Goal: Transaction & Acquisition: Purchase product/service

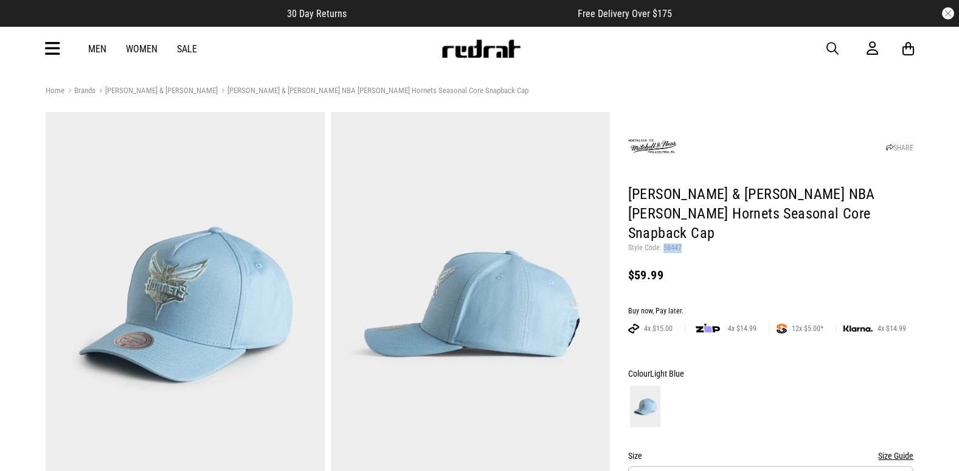
click at [830, 46] on span "button" at bounding box center [832, 48] width 12 height 15
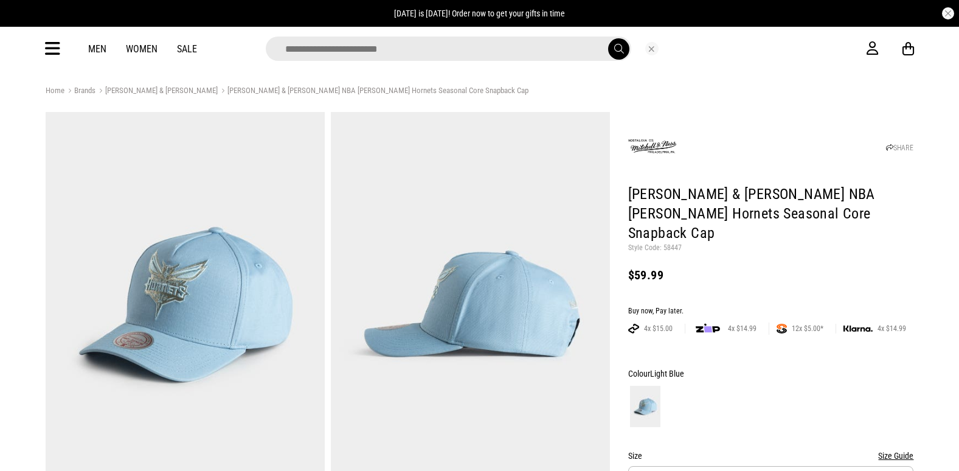
type input "*"
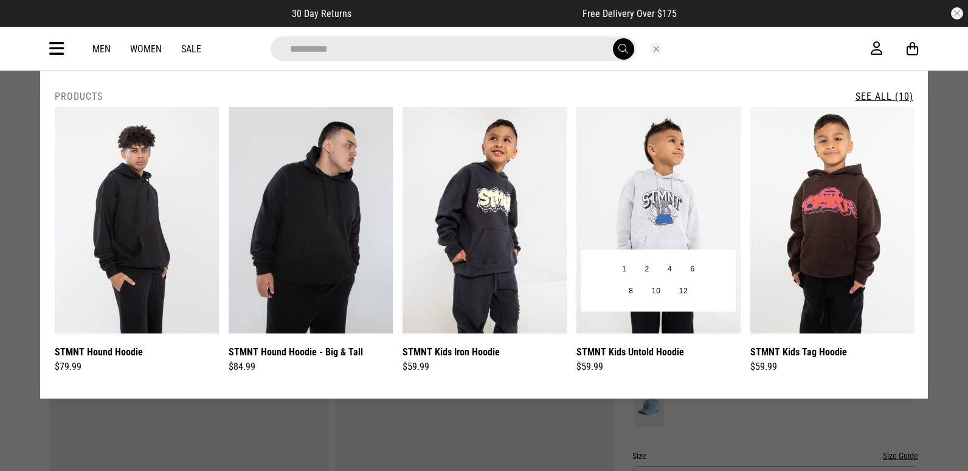
type input "**********"
click at [677, 145] on img at bounding box center [658, 220] width 164 height 226
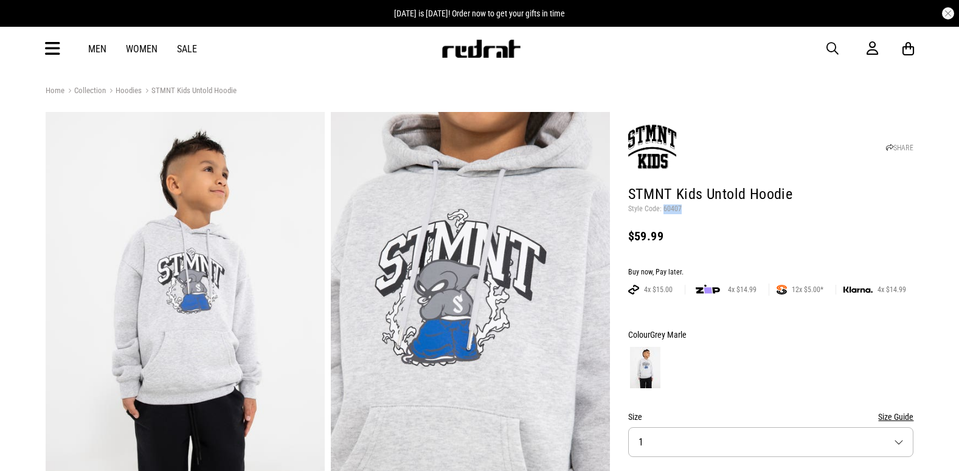
drag, startPoint x: 0, startPoint y: 0, endPoint x: 669, endPoint y: 209, distance: 701.3
click at [669, 209] on p "Style Code: 60407" at bounding box center [771, 209] width 286 height 10
drag, startPoint x: 669, startPoint y: 209, endPoint x: 714, endPoint y: 220, distance: 46.3
click at [834, 47] on span "button" at bounding box center [832, 48] width 12 height 15
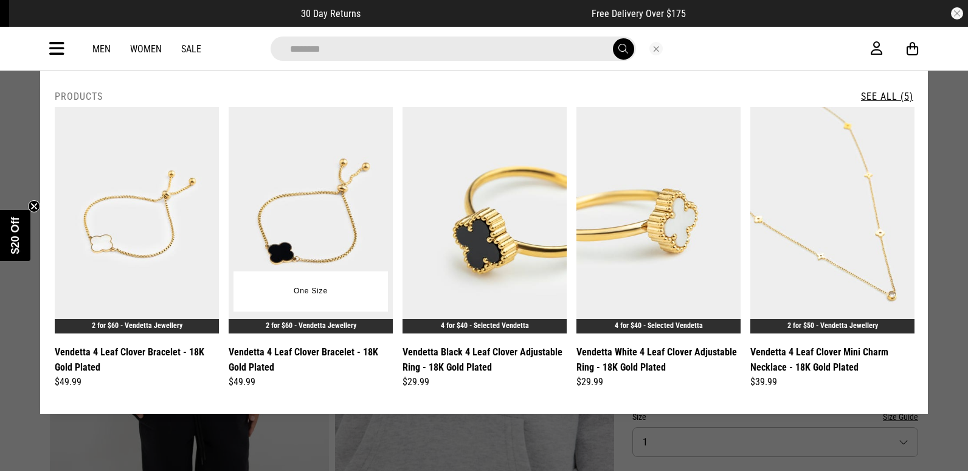
type input "********"
click at [330, 205] on img at bounding box center [311, 220] width 164 height 226
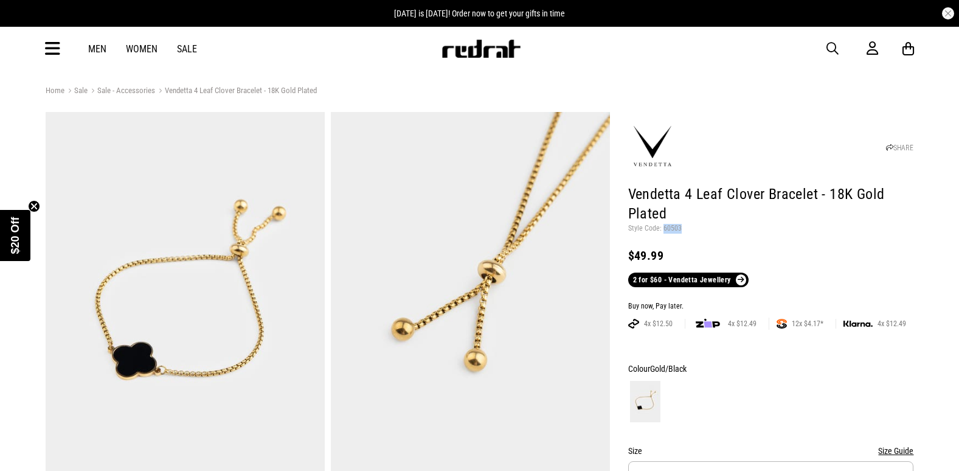
drag, startPoint x: 0, startPoint y: 0, endPoint x: 675, endPoint y: 227, distance: 711.9
